Goal: Obtain resource: Download file/media

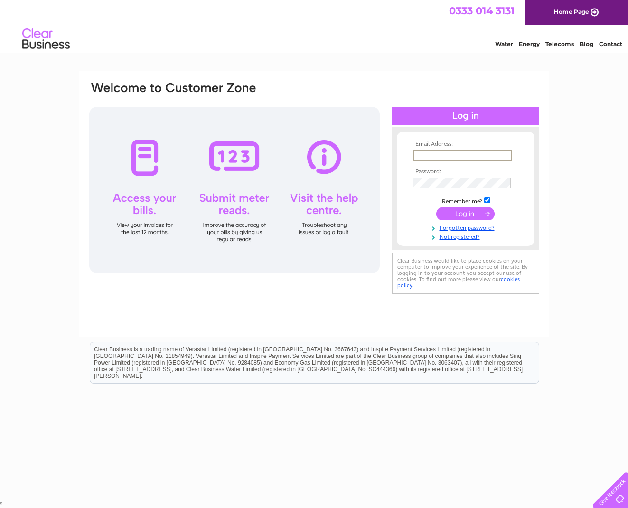
type input "carl@ccsports.co.uk"
click at [465, 213] on input "submit" at bounding box center [465, 212] width 58 height 13
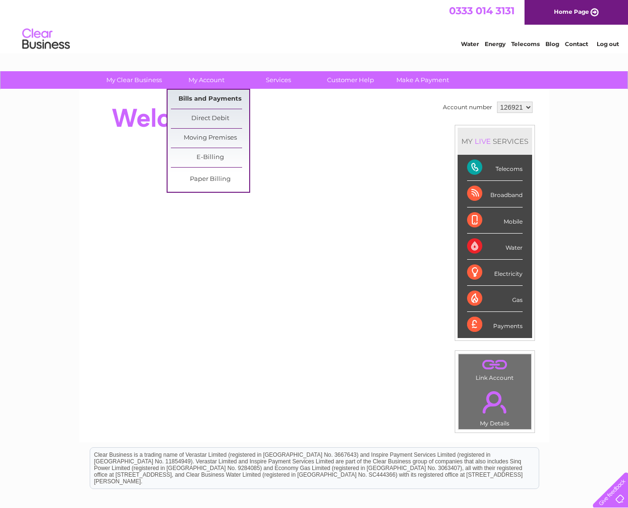
click at [204, 98] on link "Bills and Payments" at bounding box center [210, 99] width 78 height 19
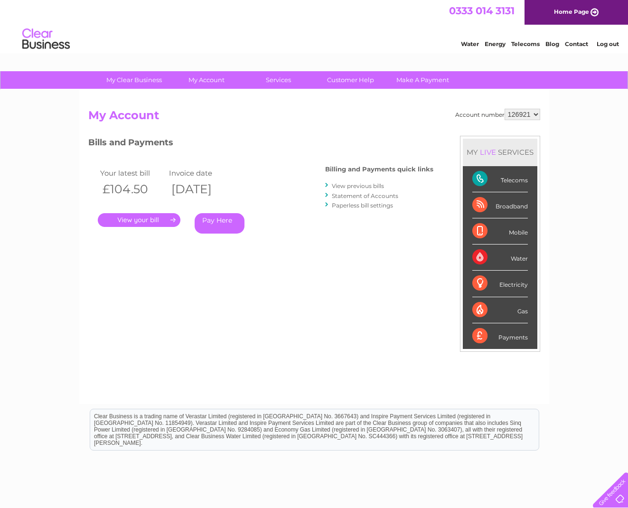
click at [351, 186] on link "View previous bills" at bounding box center [358, 185] width 52 height 7
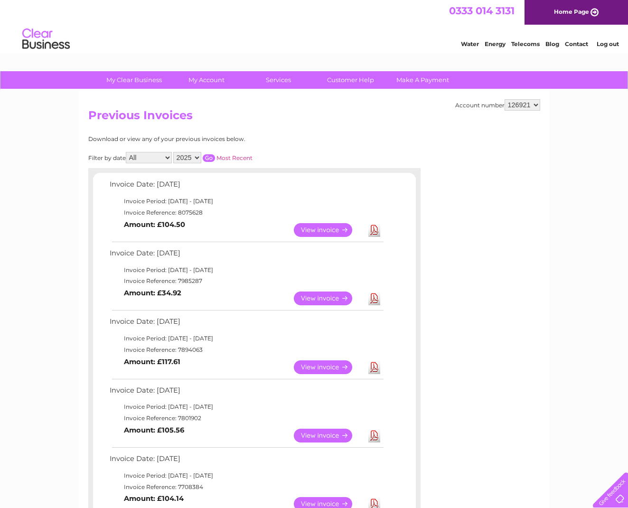
click at [330, 294] on link "View" at bounding box center [329, 298] width 70 height 14
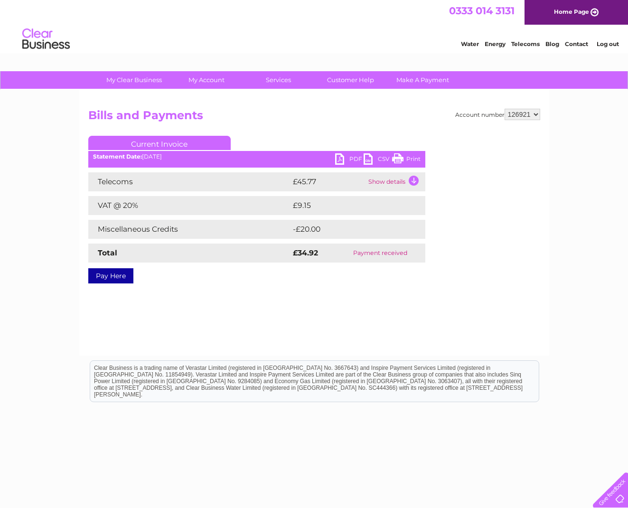
click at [344, 158] on link "PDF" at bounding box center [349, 160] width 28 height 14
click at [354, 157] on link "PDF" at bounding box center [349, 160] width 28 height 14
click at [411, 158] on link "Print" at bounding box center [406, 160] width 28 height 14
select select "126926"
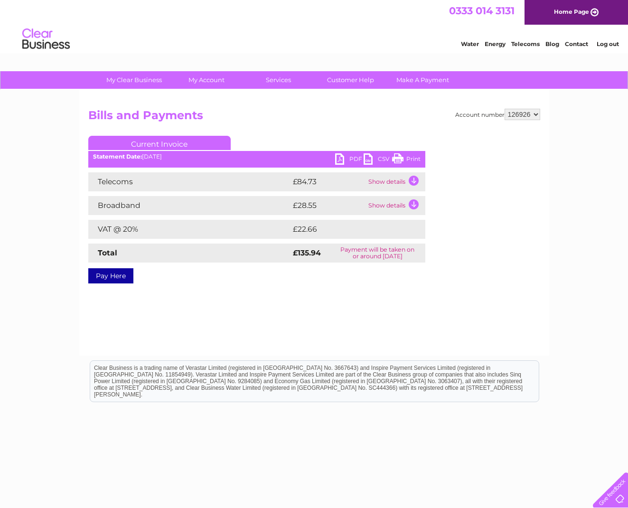
click at [343, 158] on link "PDF" at bounding box center [349, 160] width 28 height 14
click at [412, 160] on link "Print" at bounding box center [406, 160] width 28 height 14
